Goal: Information Seeking & Learning: Find specific fact

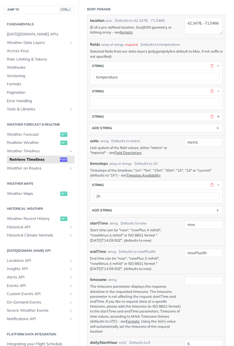
scroll to position [82, 0]
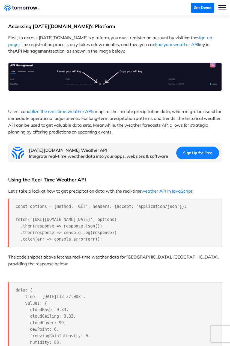
scroll to position [382, 0]
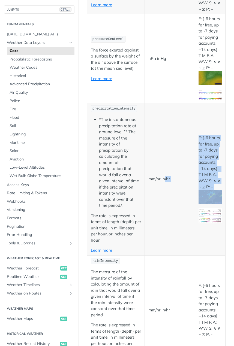
scroll to position [764, 0]
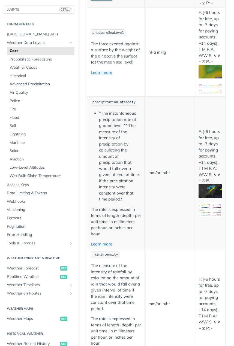
click at [102, 101] on span "precipitationIntensity" at bounding box center [113, 103] width 43 height 4
copy span "precipitationIntensity"
